Goal: Information Seeking & Learning: Check status

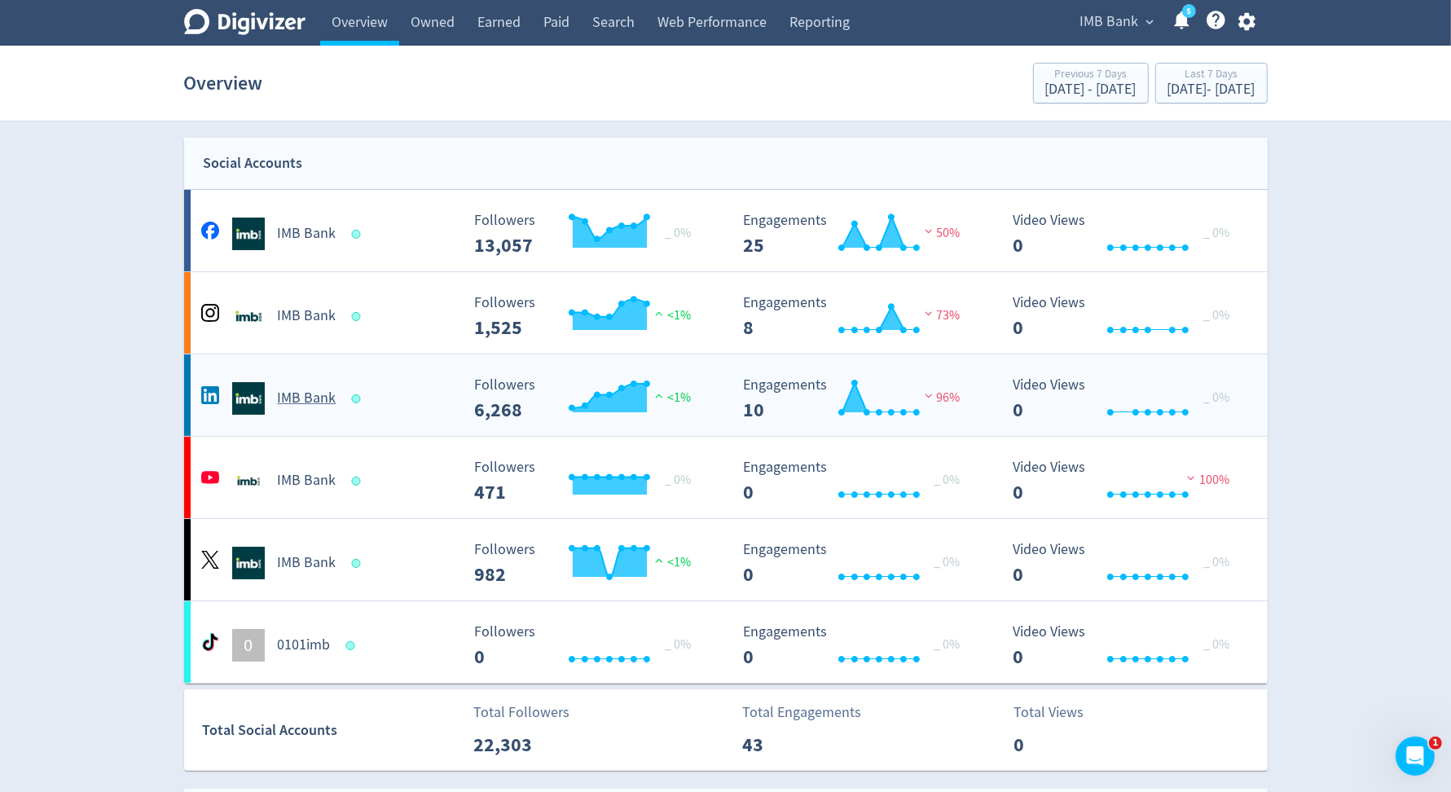
click at [428, 410] on div "IMB Bank" at bounding box center [328, 398] width 263 height 33
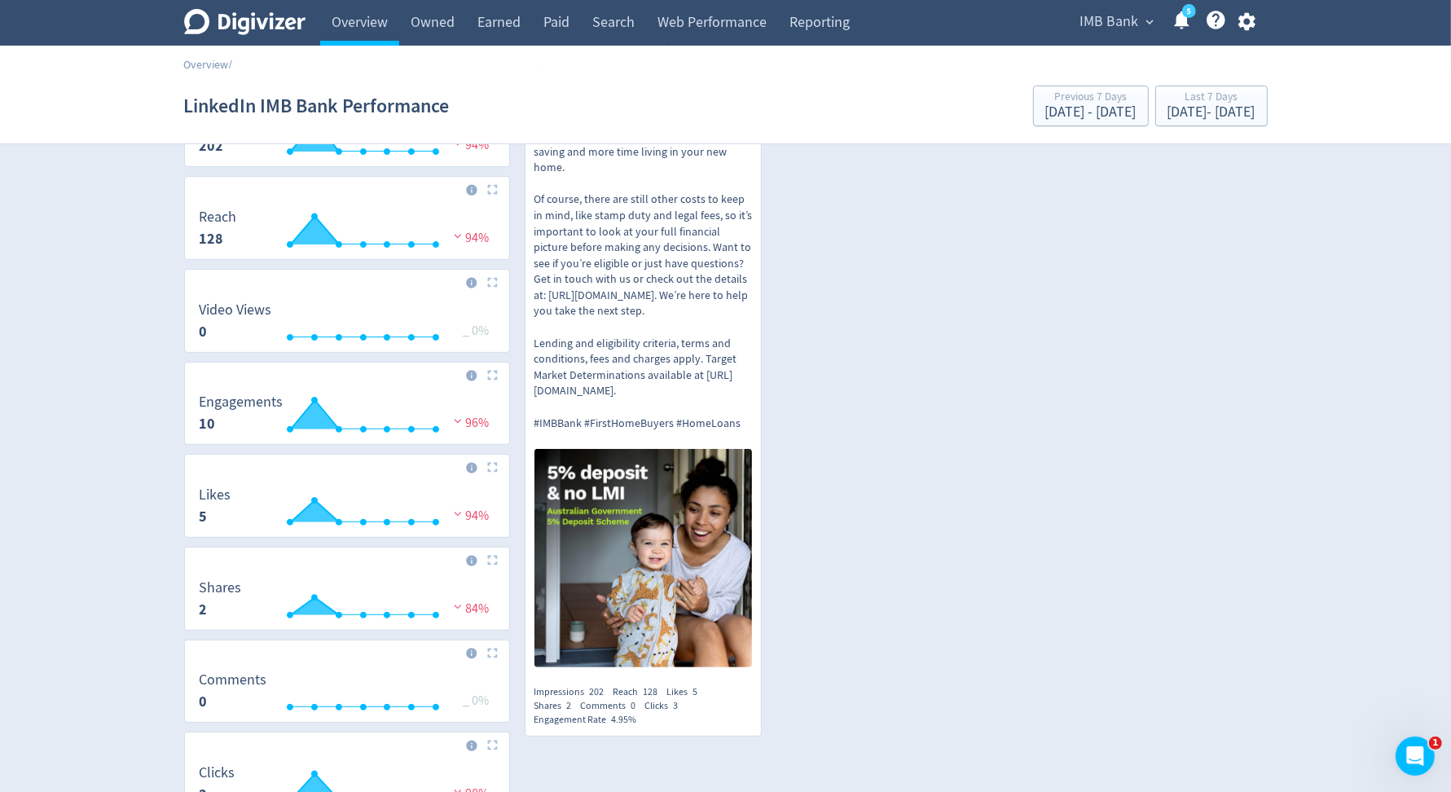
scroll to position [99, 0]
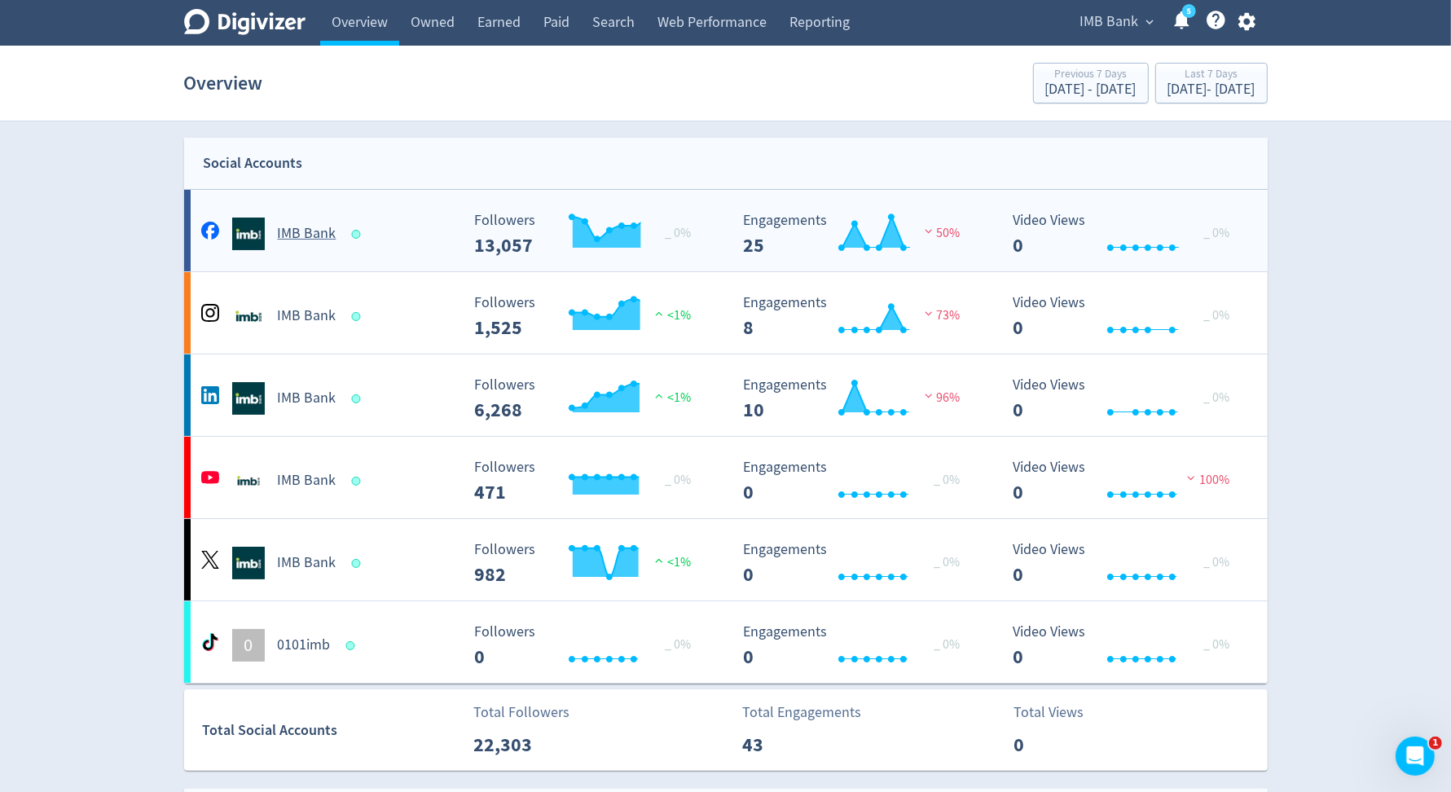
click at [436, 219] on div "IMB Bank" at bounding box center [328, 234] width 263 height 33
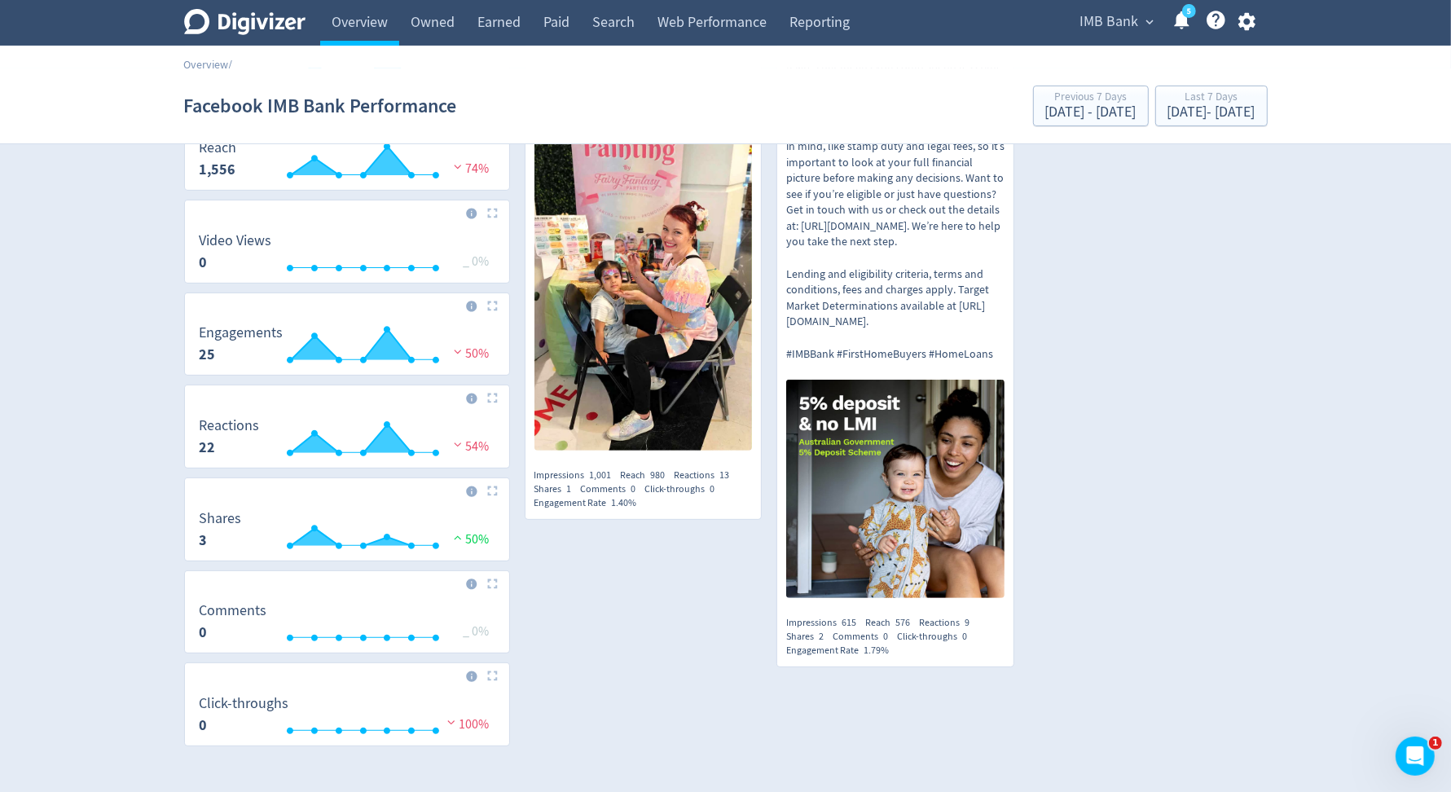
scroll to position [417, 0]
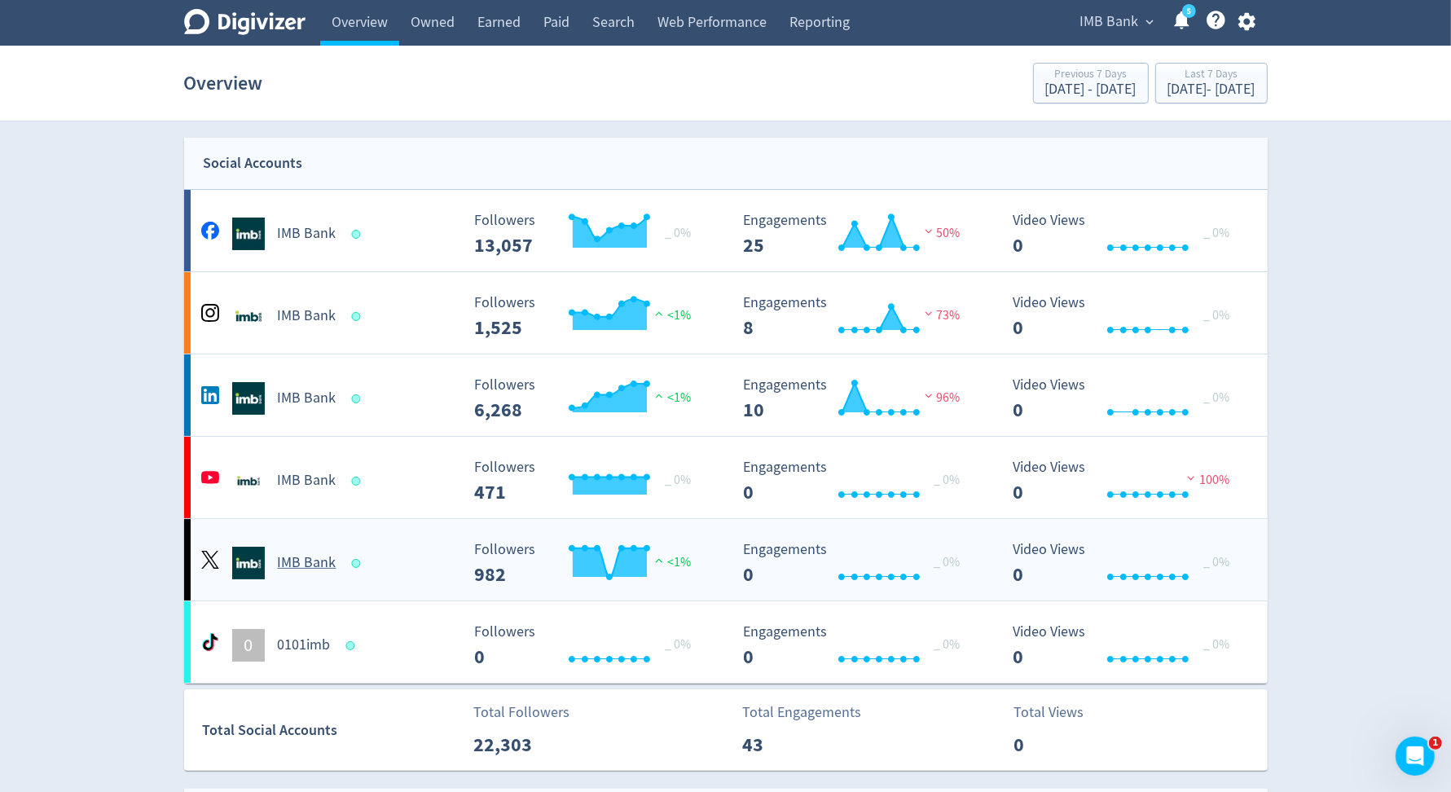
click at [438, 592] on Bank-platform3 "IMB Bank Created with Highcharts 10.3.3 Followers 982 <1% Created with Highchar…" at bounding box center [726, 559] width 1084 height 81
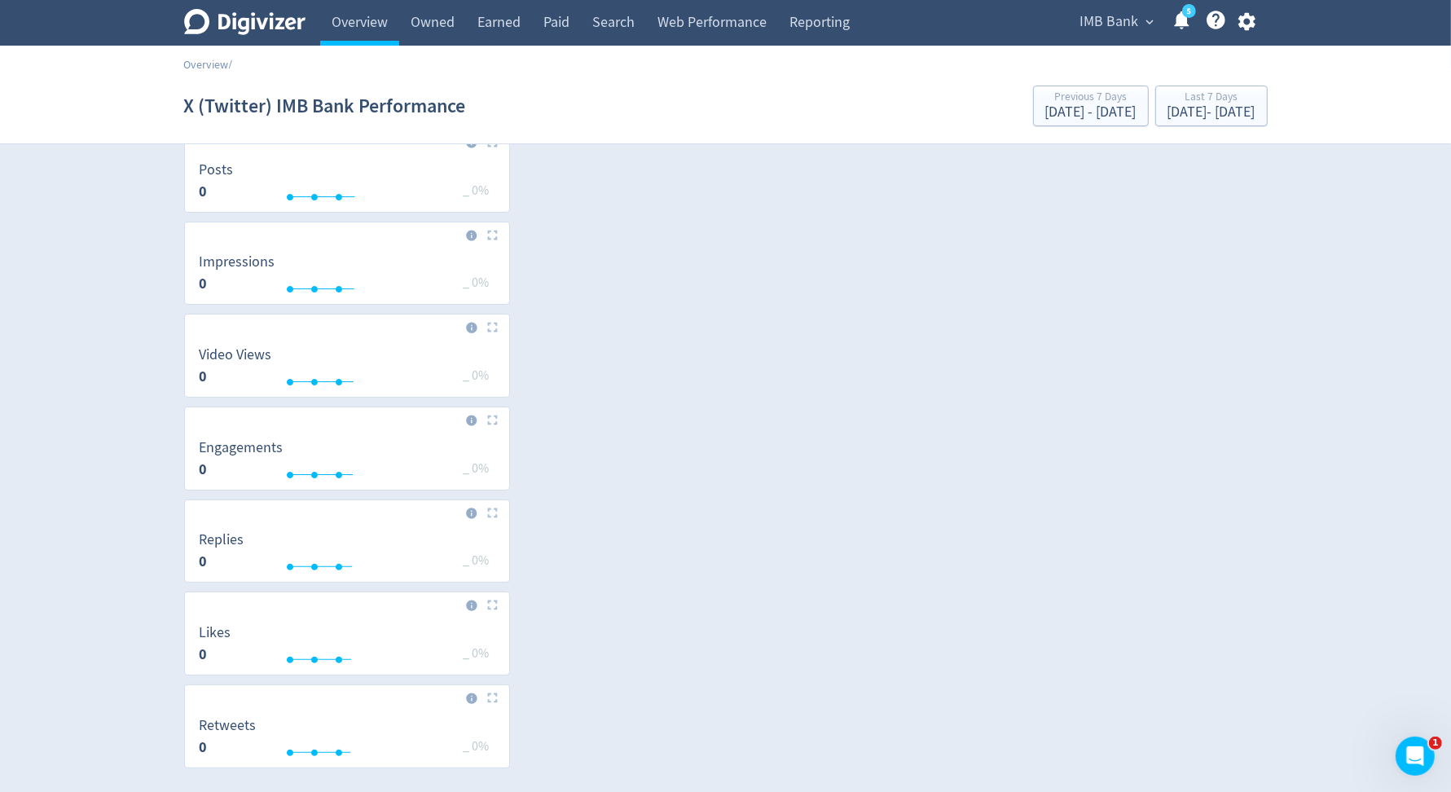
scroll to position [233, 0]
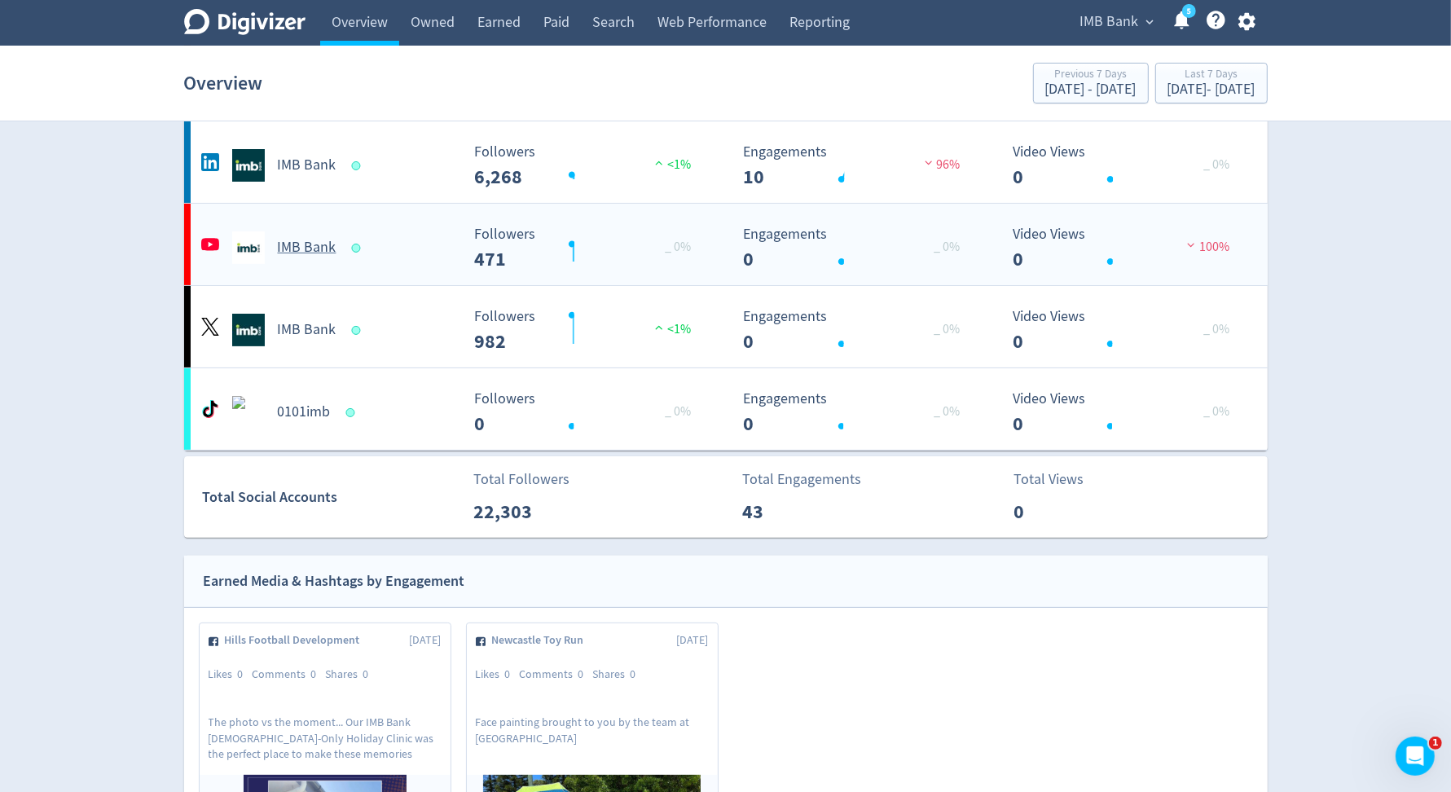
scroll to position [1, 0]
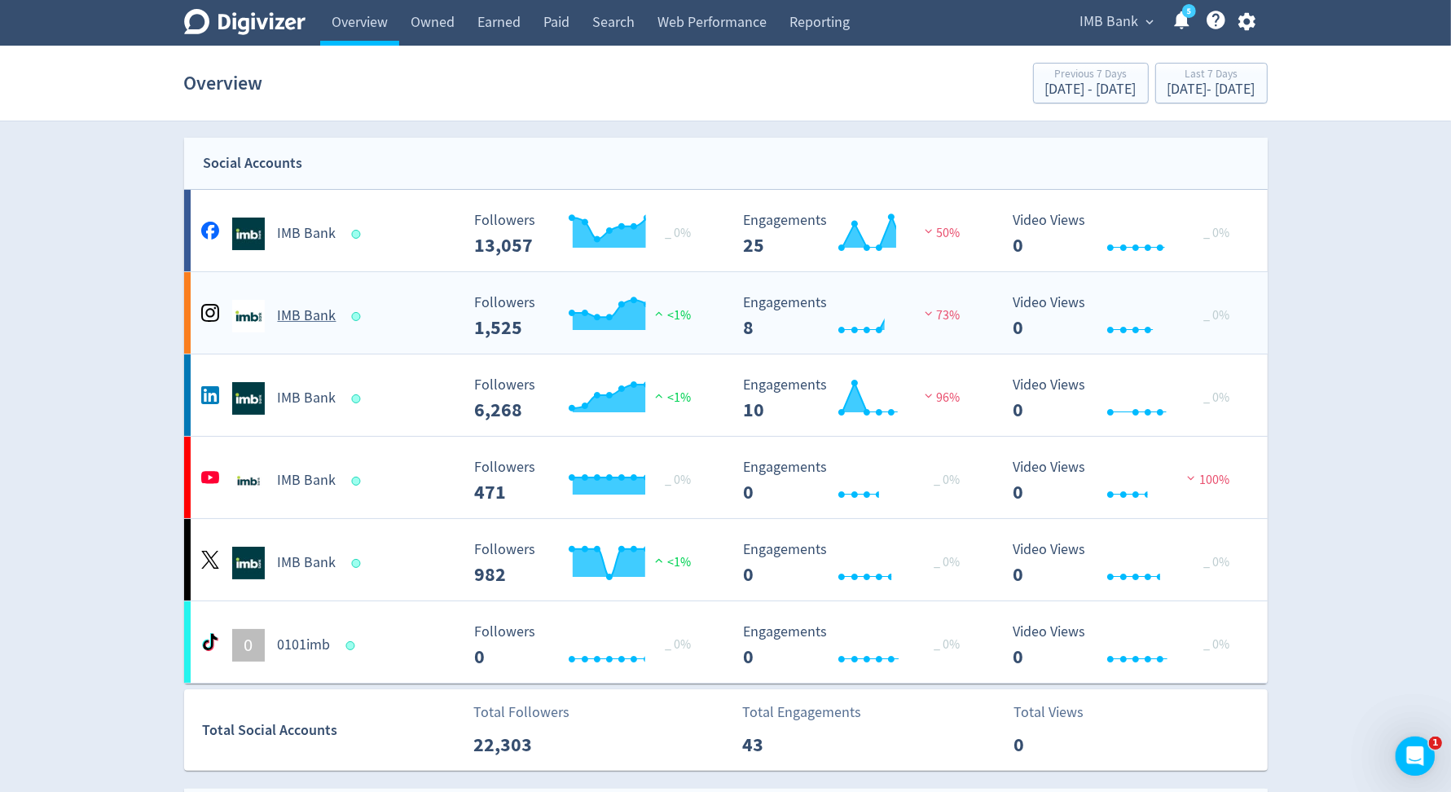
click at [421, 296] on div "IMB Bank" at bounding box center [326, 310] width 270 height 46
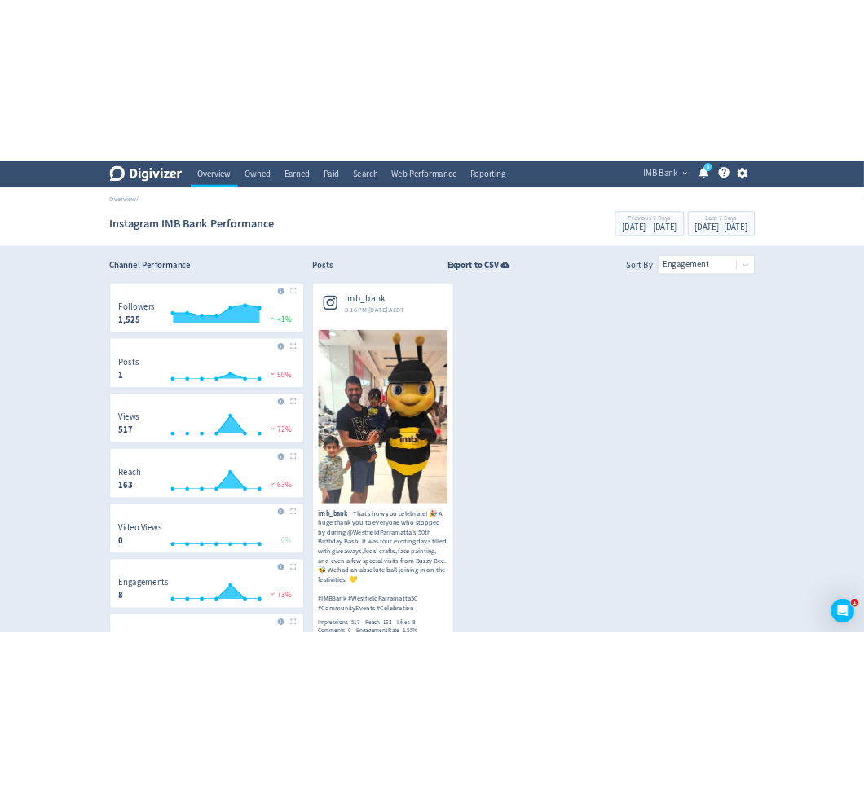
scroll to position [86, 0]
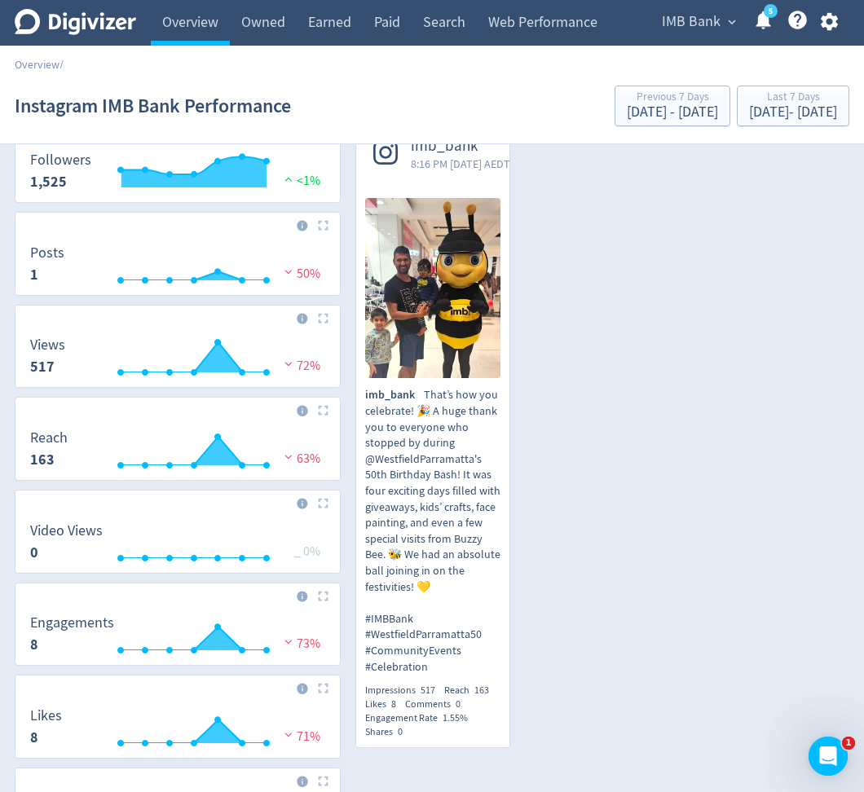
click at [785, 595] on div "imb_bank 8:16 PM [DATE] AEDT imb_bank That’s how you celebrate! 🎉 A huge thank …" at bounding box center [595, 441] width 508 height 644
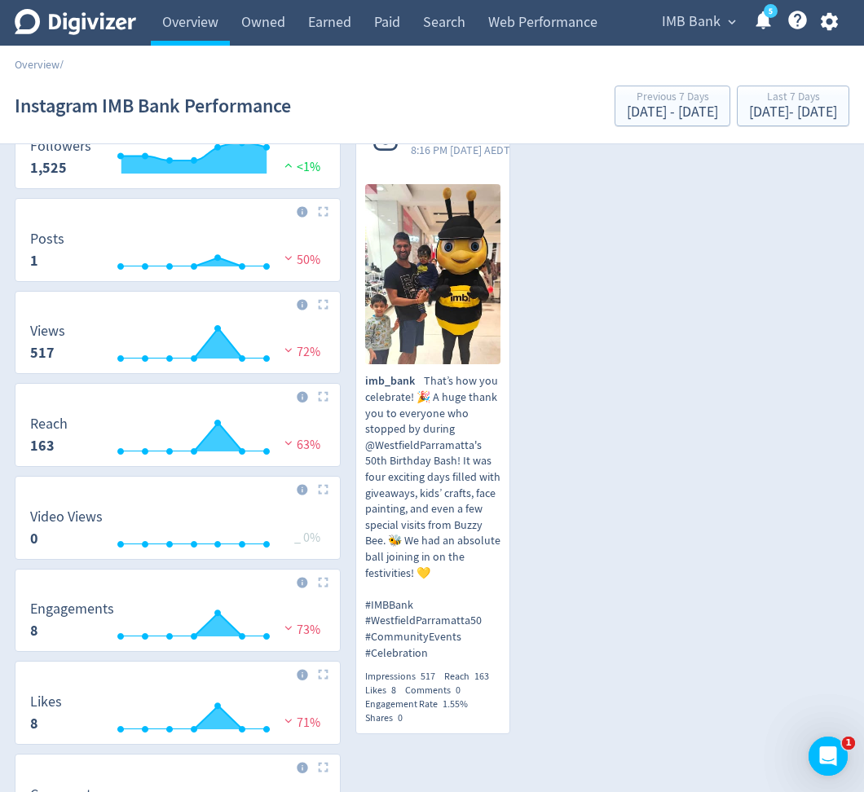
scroll to position [0, 0]
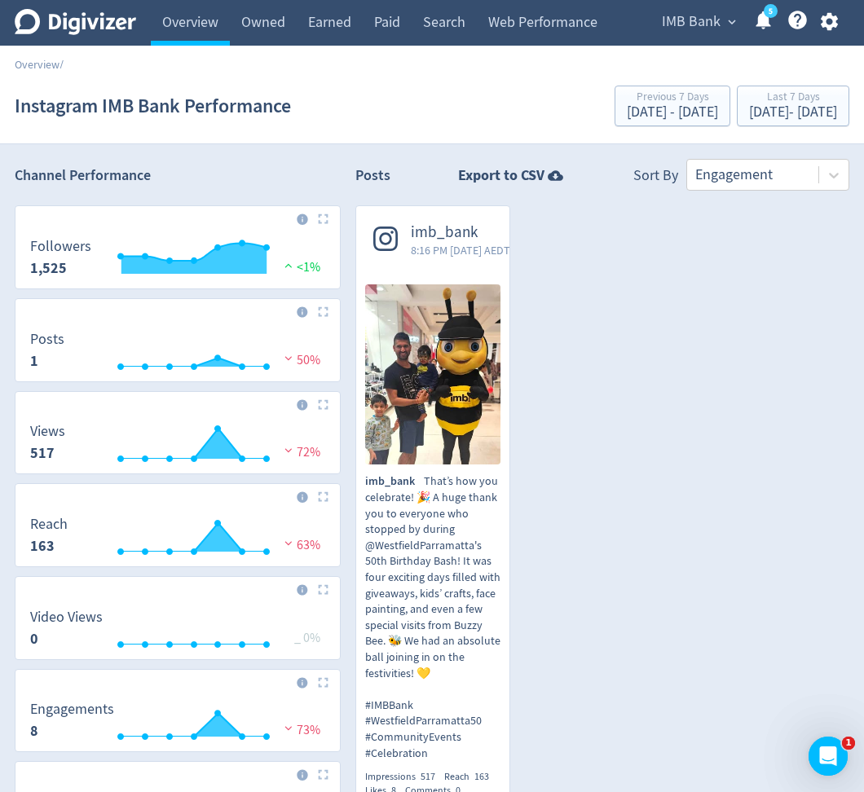
click at [683, 21] on span "IMB Bank" at bounding box center [691, 22] width 59 height 26
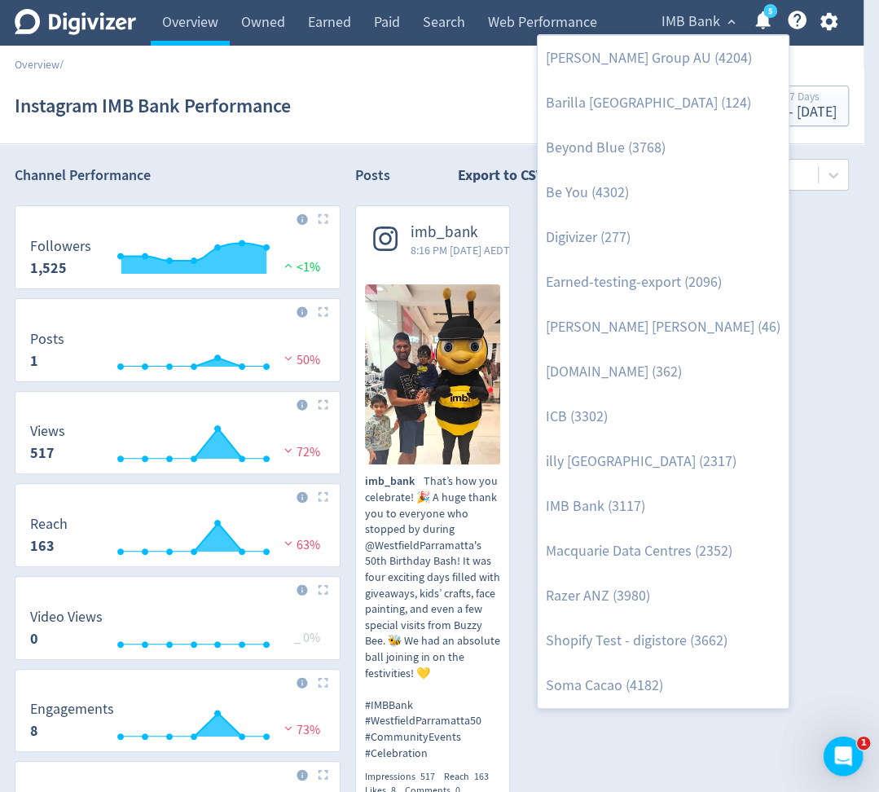
click at [205, 30] on div at bounding box center [439, 396] width 879 height 792
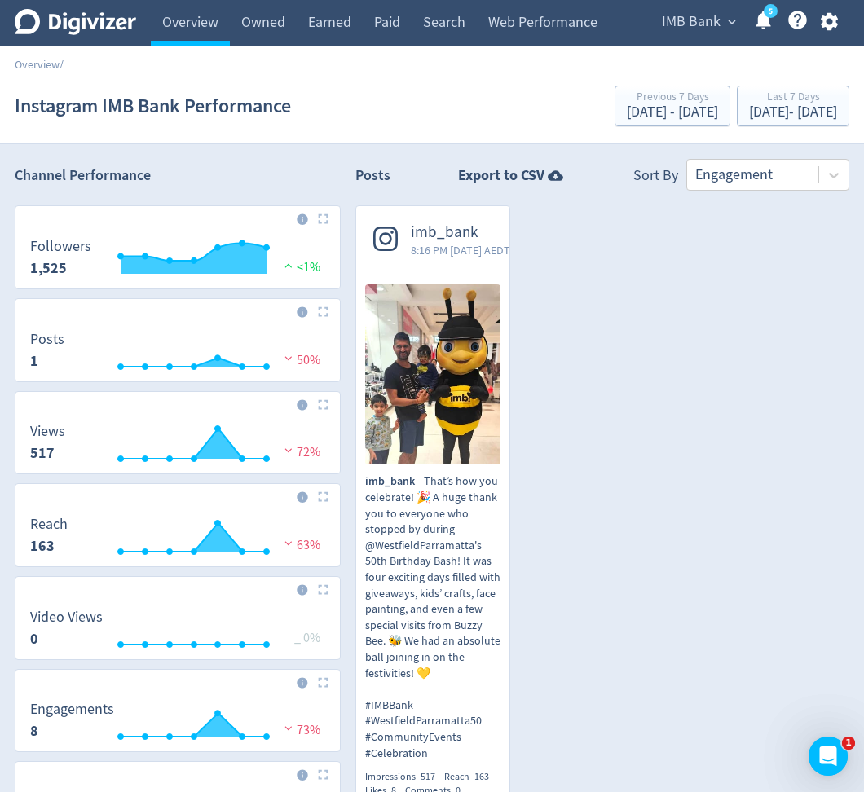
click at [205, 30] on div "[PERSON_NAME] Group AU (4204) Barilla [GEOGRAPHIC_DATA] (124) Beyond Blue (3768…" at bounding box center [432, 396] width 864 height 792
click at [205, 30] on link "Overview" at bounding box center [190, 23] width 79 height 46
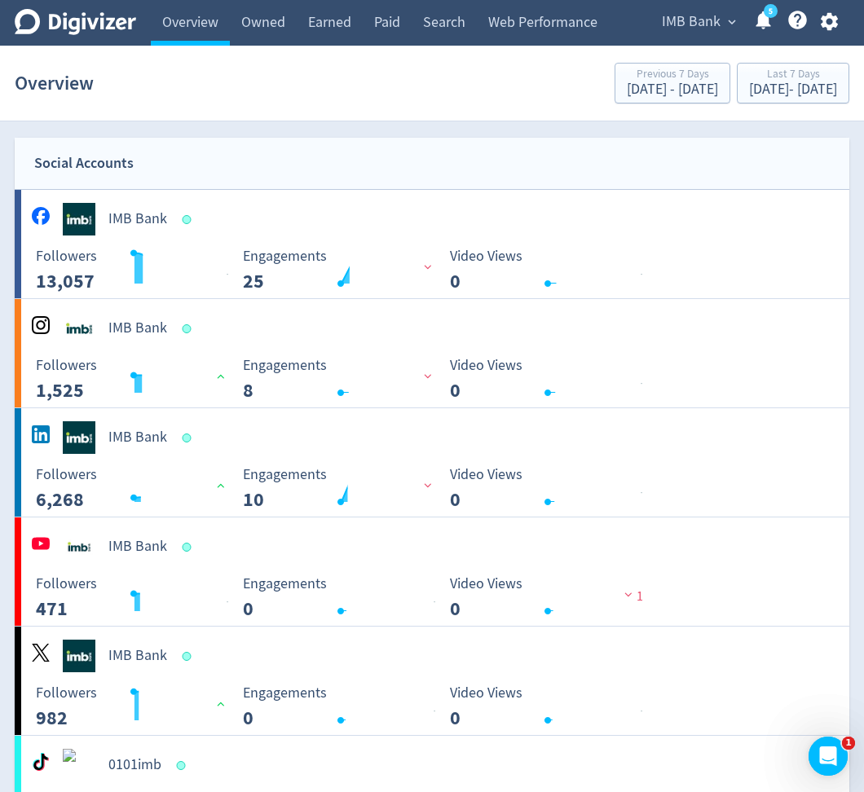
click at [205, 30] on link "Overview" at bounding box center [190, 23] width 79 height 46
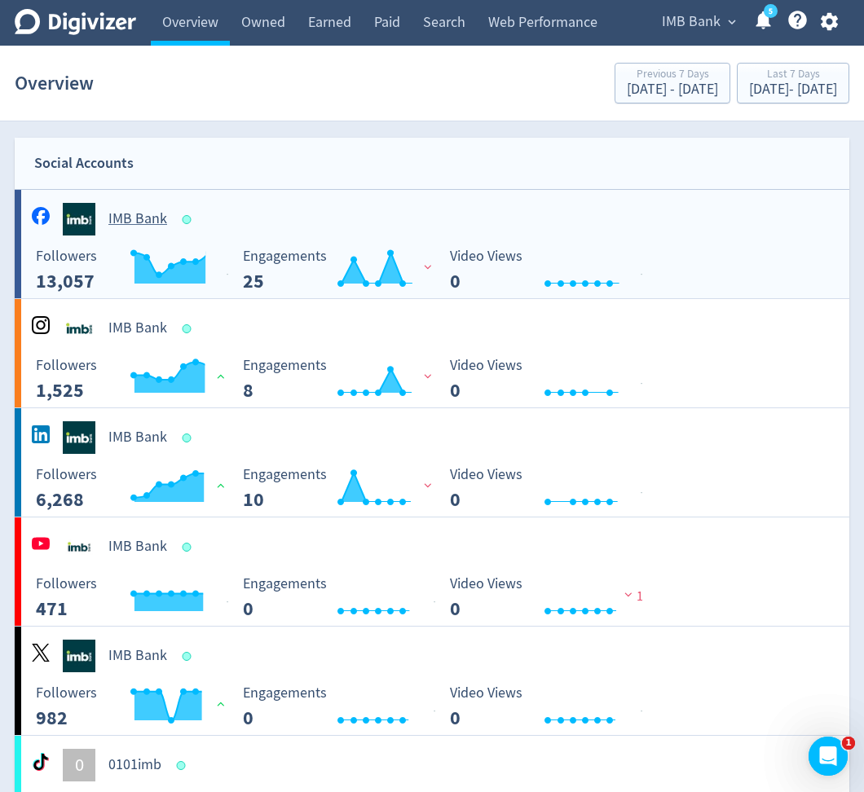
click at [214, 199] on div "IMB Bank" at bounding box center [435, 213] width 828 height 46
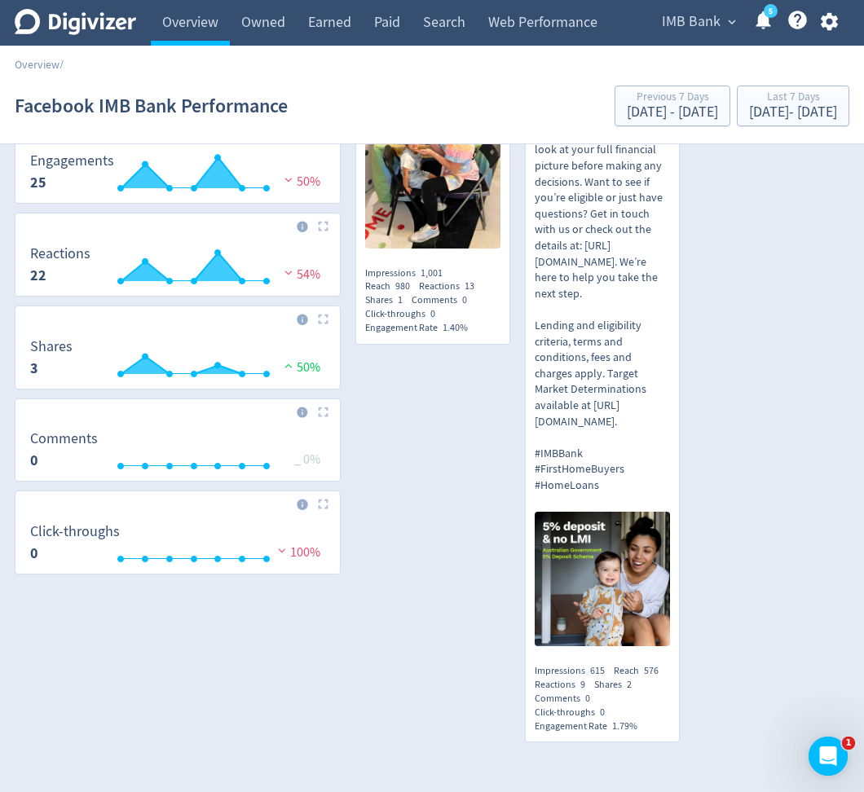
scroll to position [618, 0]
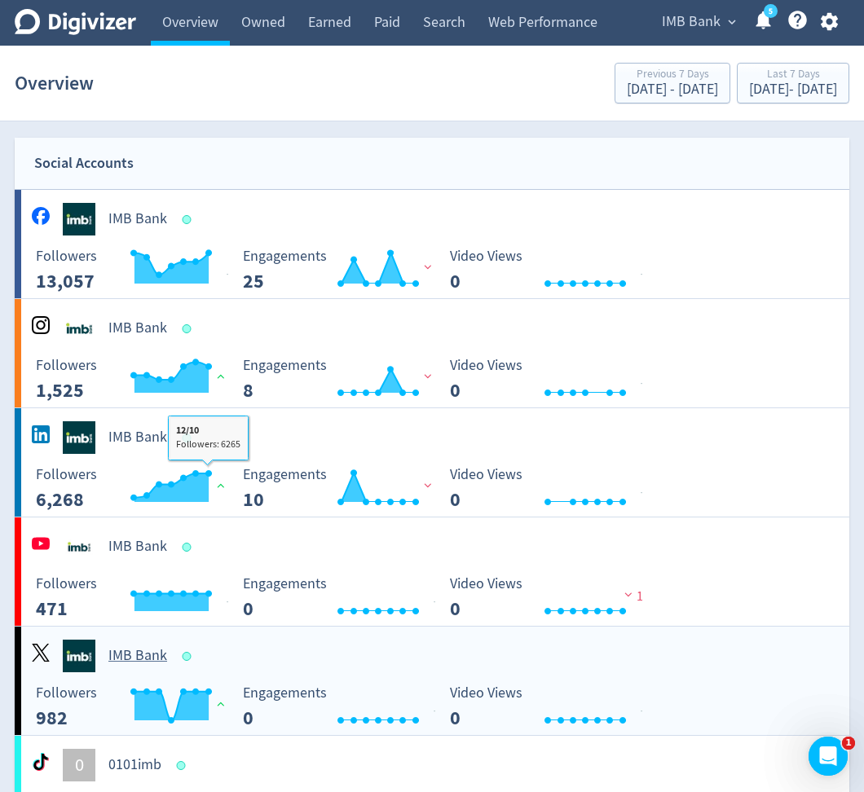
click at [224, 664] on div "IMB Bank" at bounding box center [438, 656] width 821 height 33
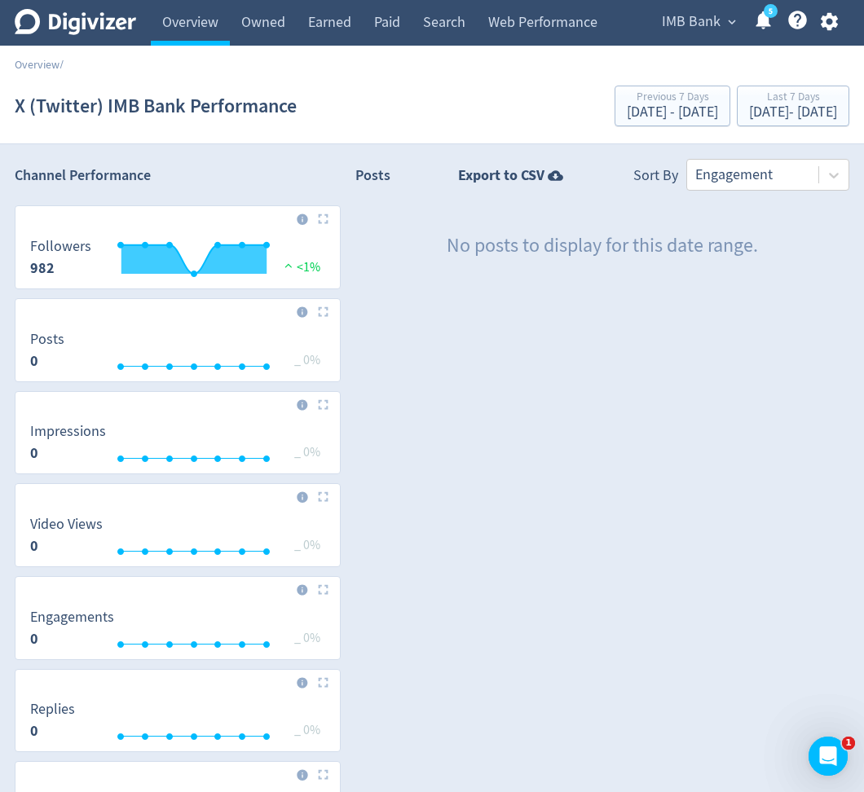
click at [720, 23] on button "IMB Bank expand_more" at bounding box center [698, 22] width 84 height 26
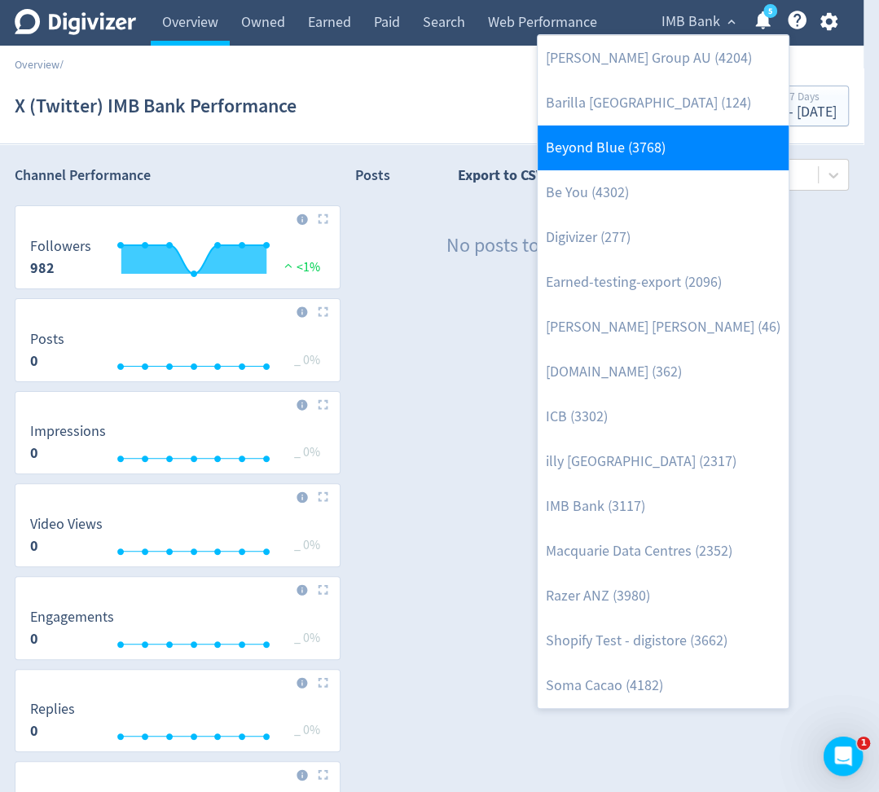
click at [702, 140] on link "Beyond Blue (3768)" at bounding box center [663, 147] width 251 height 45
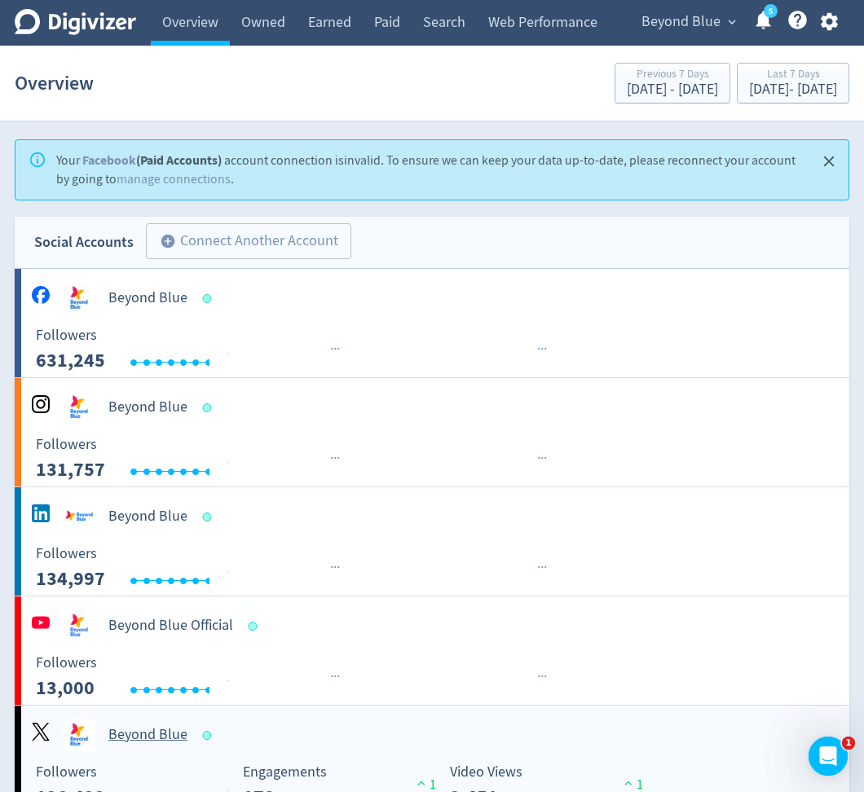
click at [225, 709] on div "Beyond Blue" at bounding box center [435, 729] width 828 height 46
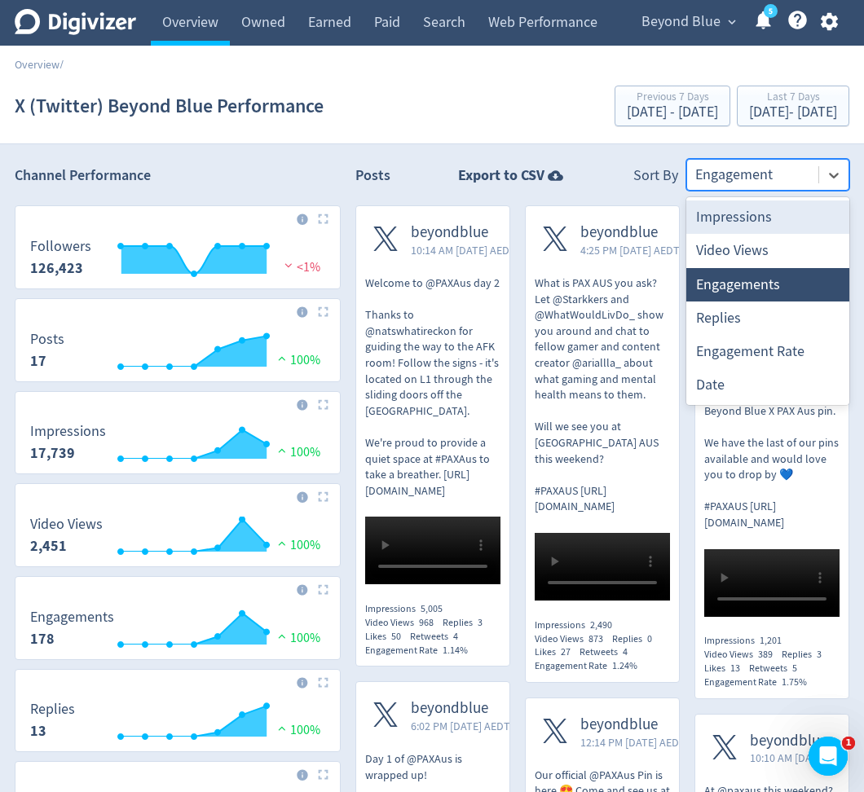
click at [725, 163] on div at bounding box center [752, 175] width 115 height 24
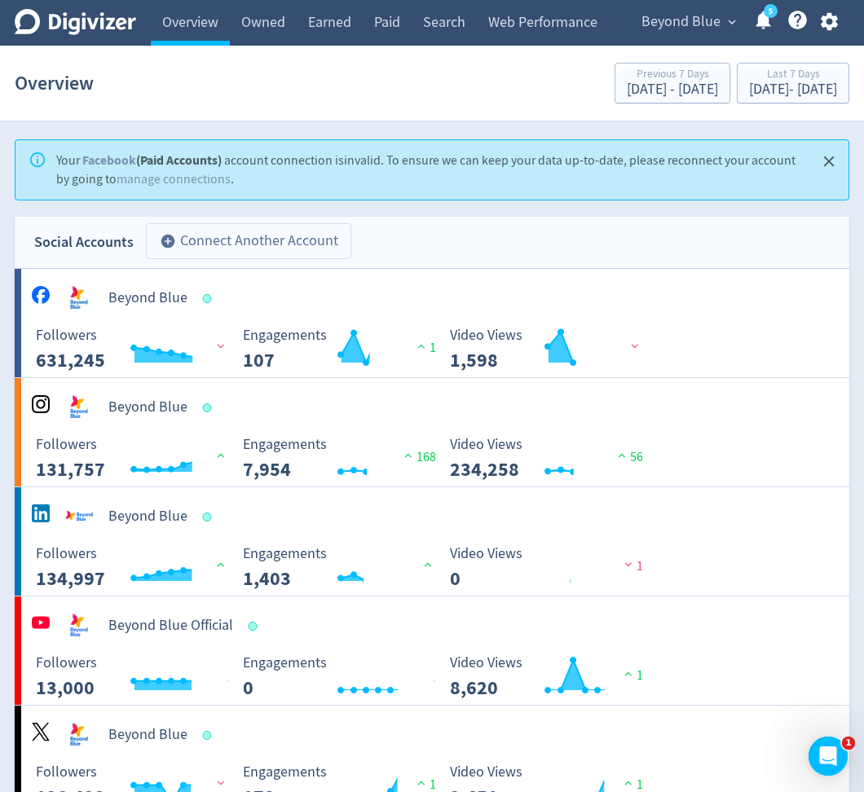
click at [335, 240] on button "add_circle Connect Another Account" at bounding box center [248, 241] width 205 height 36
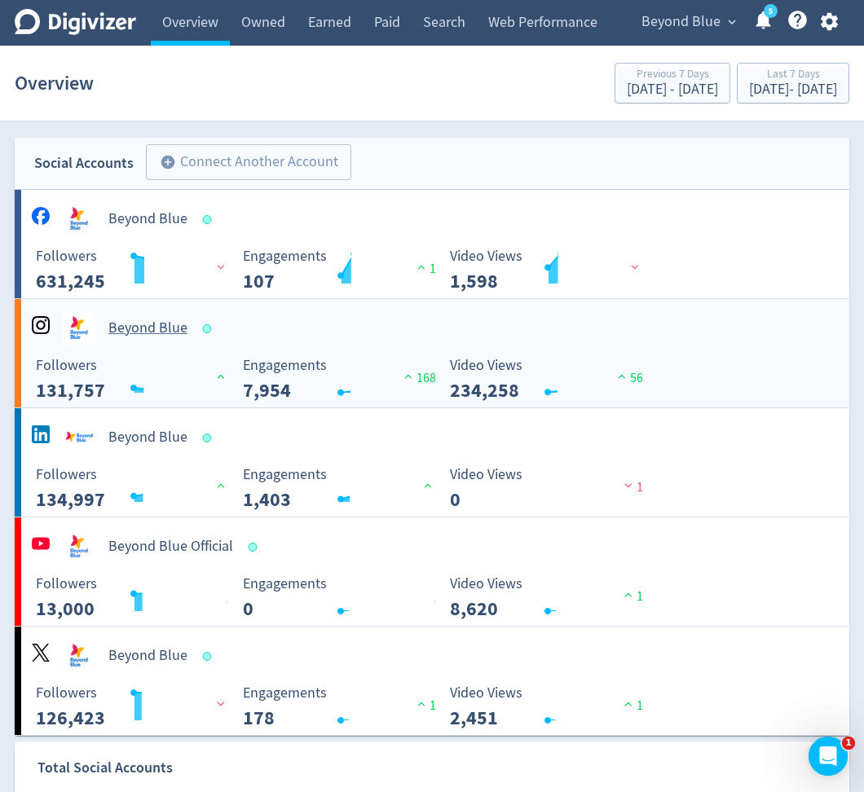
click at [365, 298] on div "Social Accounts add_circle Connect Another Account add_circle Beyond Blue Creat…" at bounding box center [432, 437] width 834 height 598
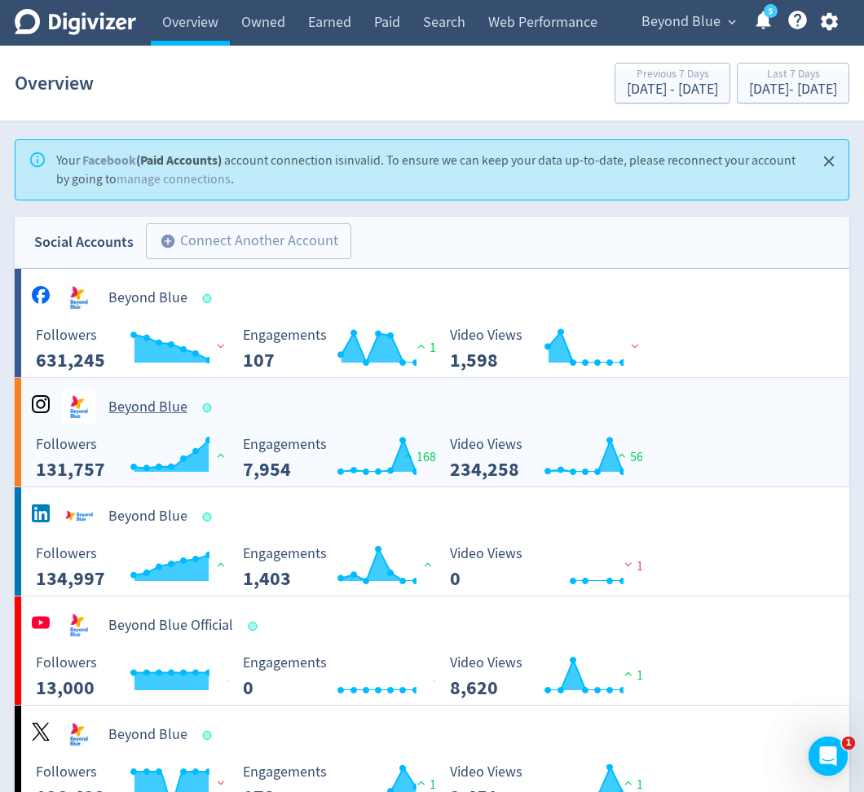
click at [365, 298] on div "Beyond Blue" at bounding box center [438, 298] width 821 height 33
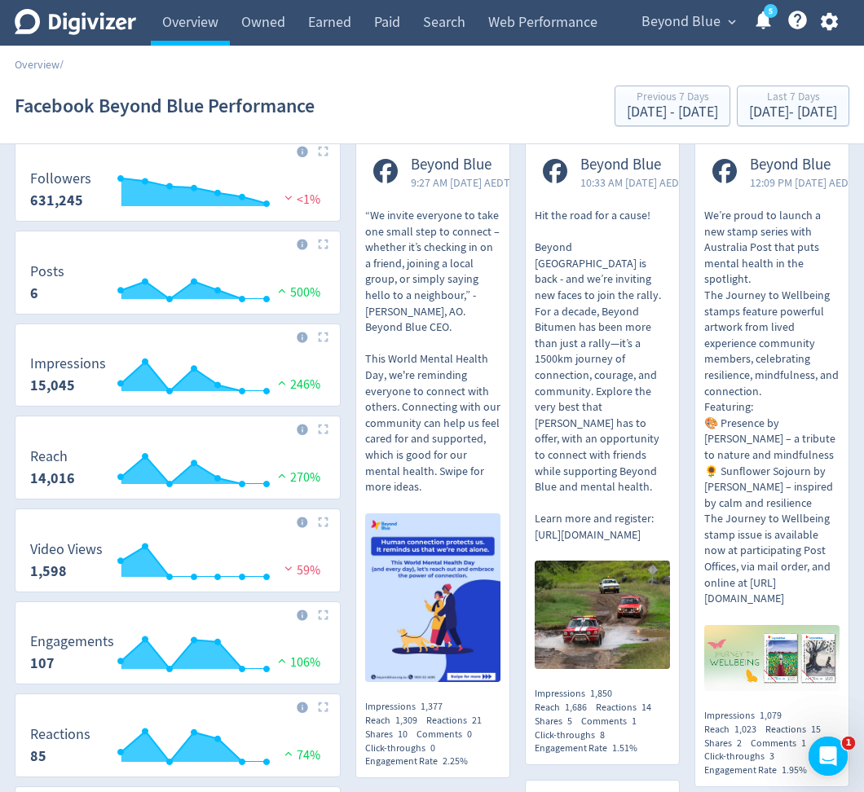
scroll to position [69, 0]
